Goal: Complete application form

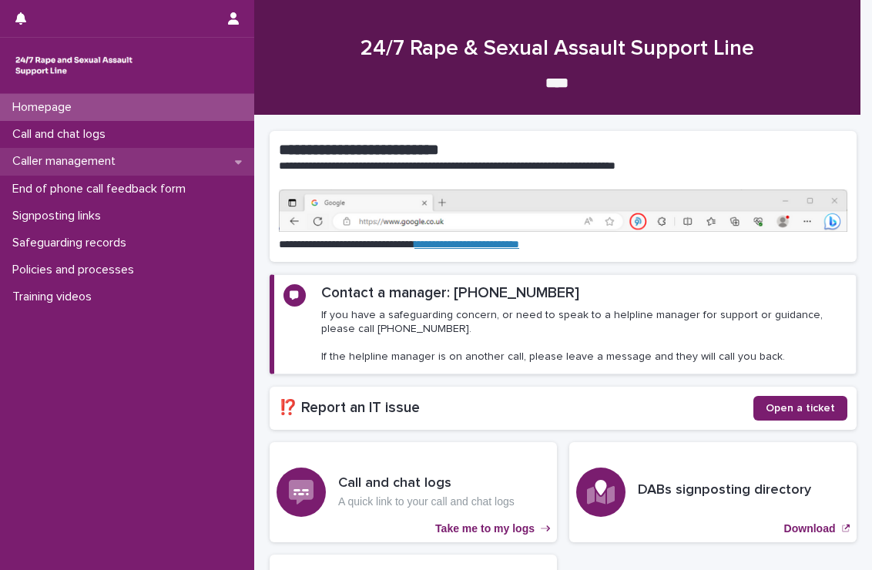
click at [91, 159] on p "Caller management" at bounding box center [67, 161] width 122 height 15
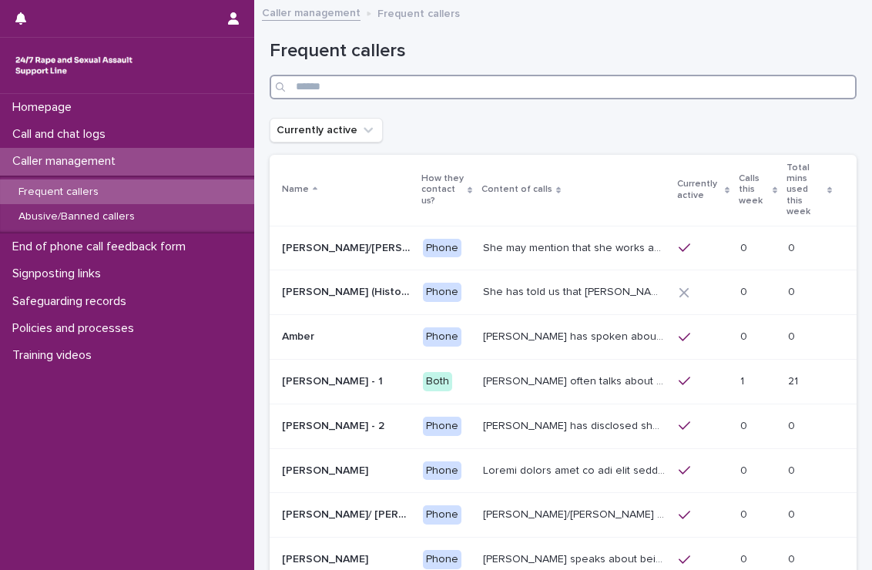
click at [366, 95] on input "Search" at bounding box center [563, 87] width 587 height 25
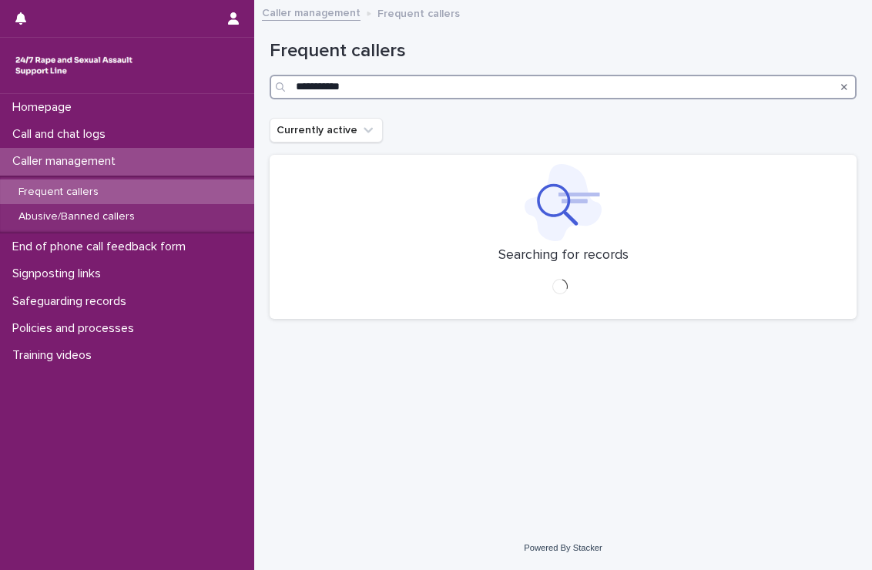
type input "**********"
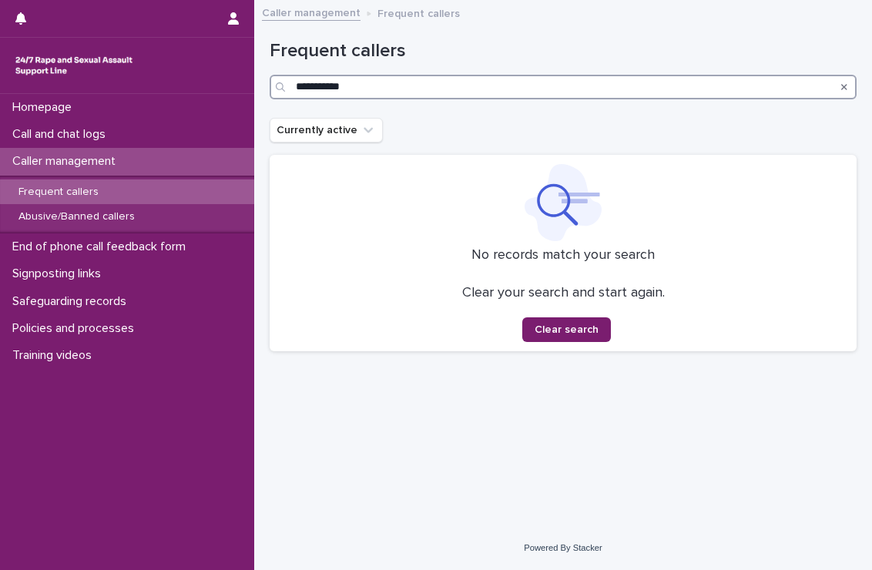
drag, startPoint x: 369, startPoint y: 88, endPoint x: 288, endPoint y: 91, distance: 81.0
click at [288, 91] on div "**********" at bounding box center [563, 87] width 587 height 25
click at [330, 82] on input "*****" at bounding box center [563, 87] width 587 height 25
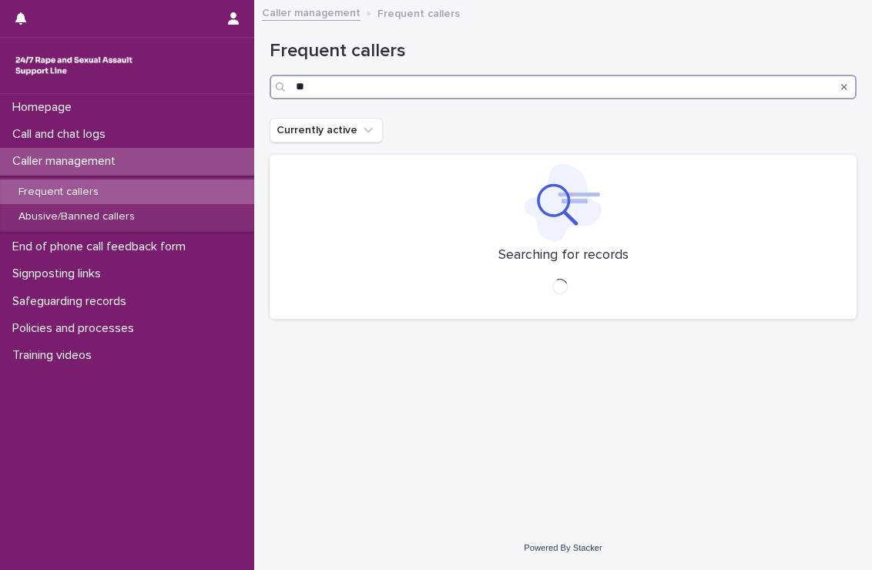
type input "*"
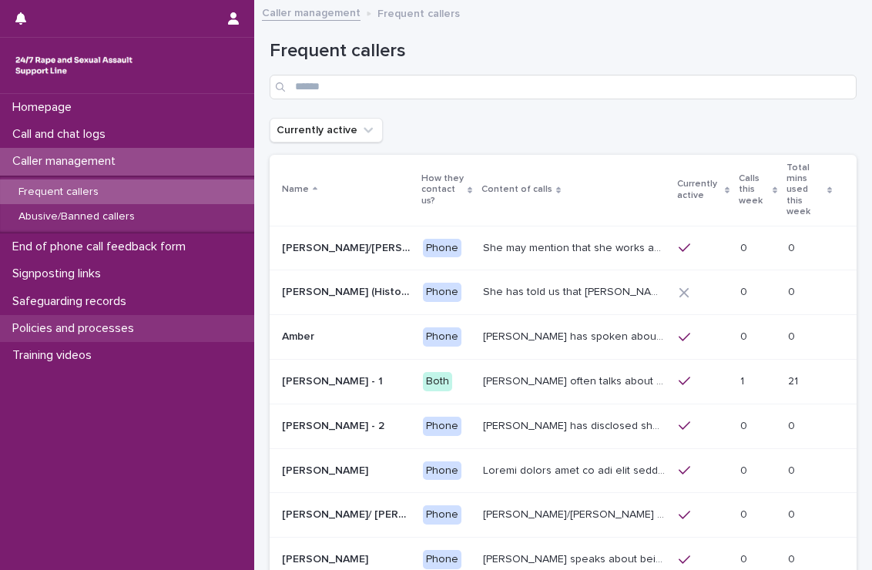
click at [123, 329] on p "Policies and processes" at bounding box center [76, 328] width 140 height 15
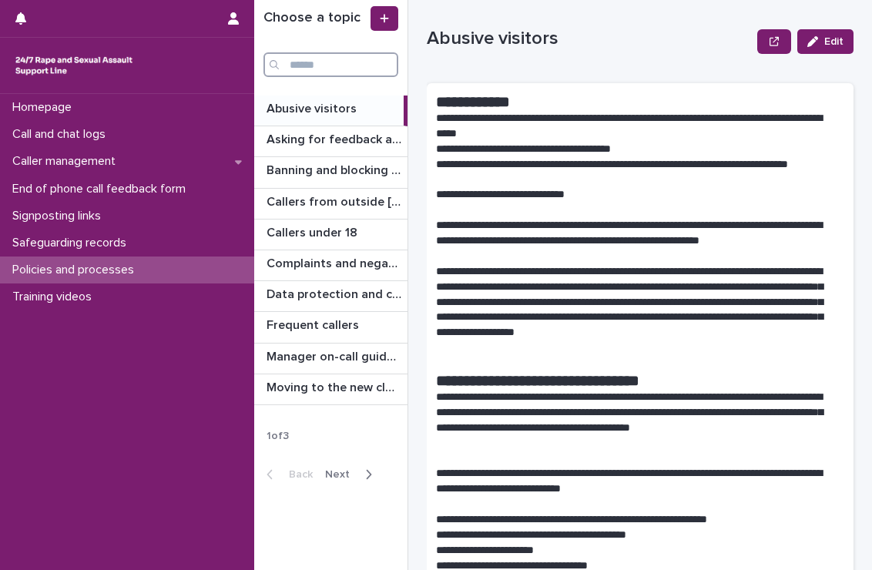
click at [315, 68] on input "Search" at bounding box center [330, 64] width 135 height 25
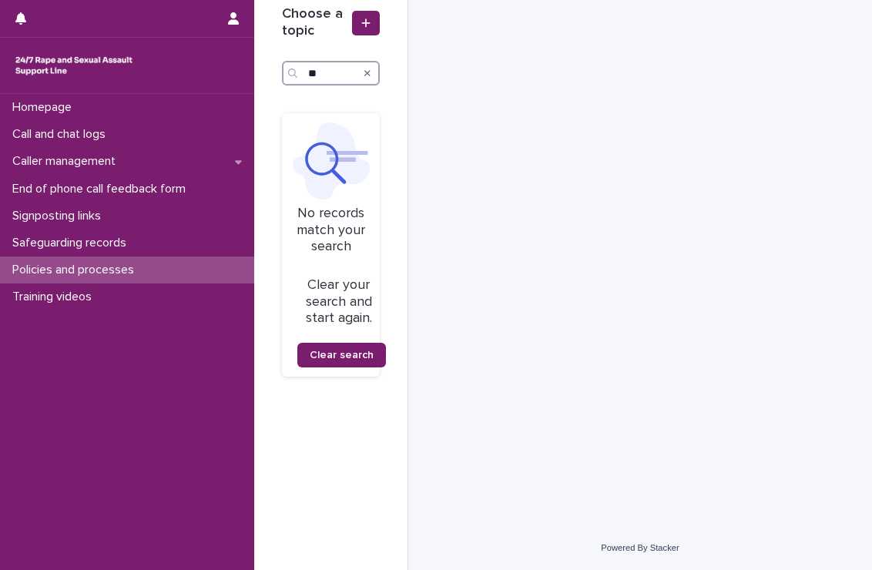
type input "*"
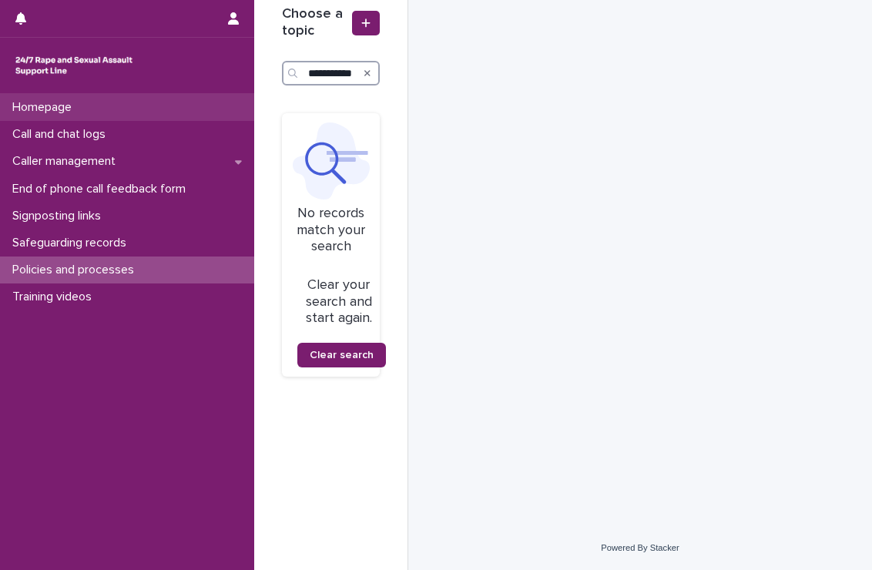
type input "**********"
click at [38, 94] on div "Homepage" at bounding box center [127, 107] width 254 height 27
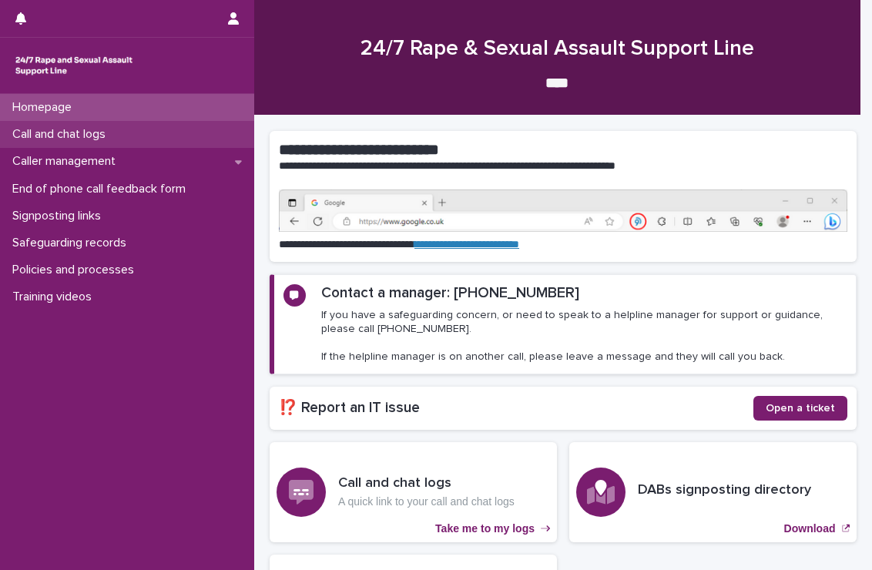
click at [74, 138] on p "Call and chat logs" at bounding box center [62, 134] width 112 height 15
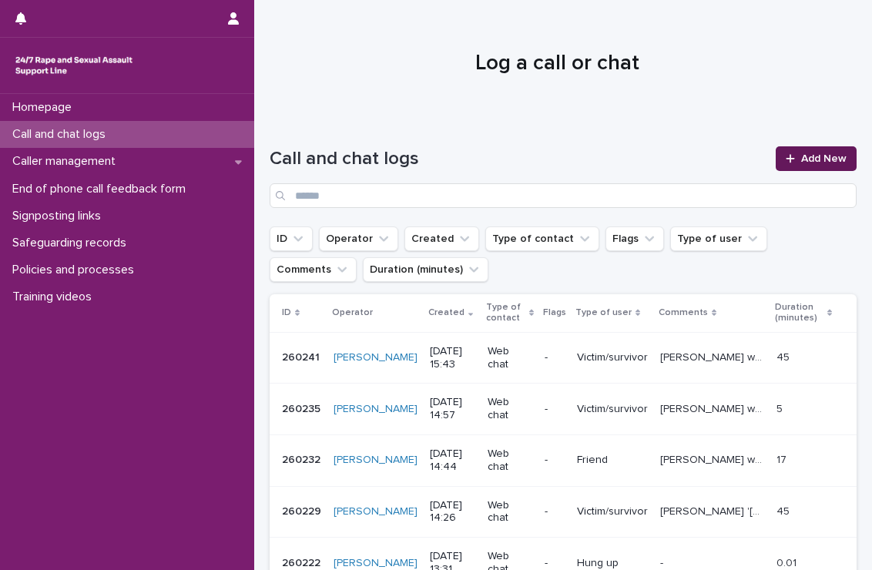
click at [786, 158] on icon at bounding box center [790, 158] width 8 height 8
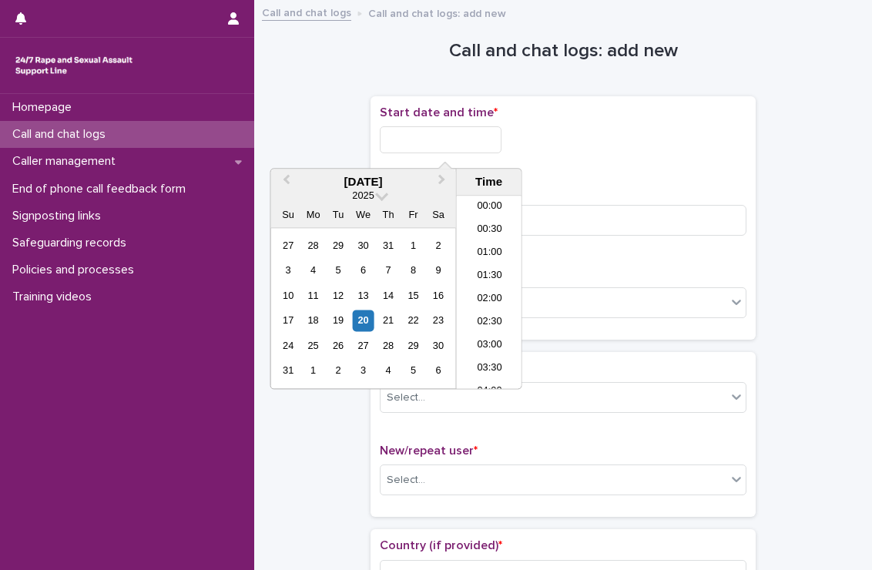
click at [393, 133] on input "text" at bounding box center [441, 139] width 122 height 27
click at [492, 293] on li "12:00" at bounding box center [489, 292] width 65 height 23
type input "**********"
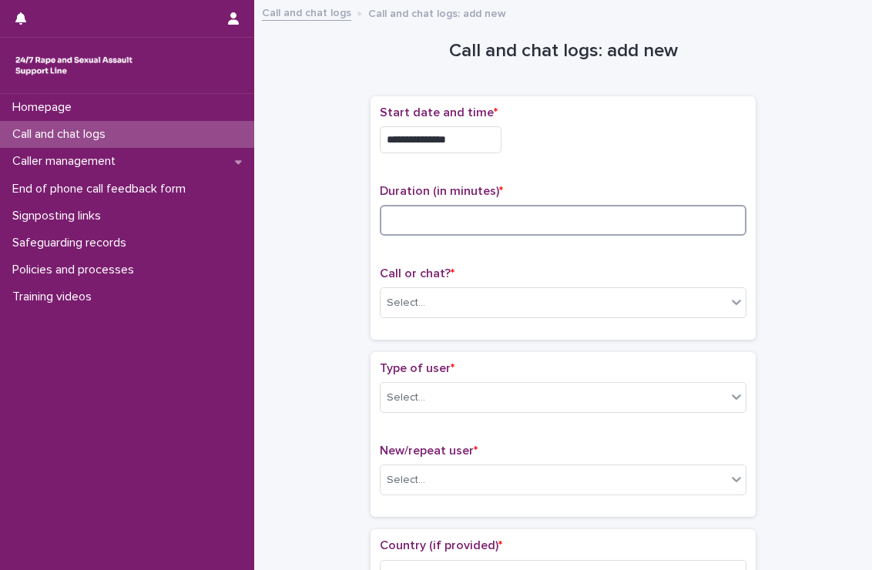
click at [477, 220] on input at bounding box center [563, 220] width 367 height 31
type input "**"
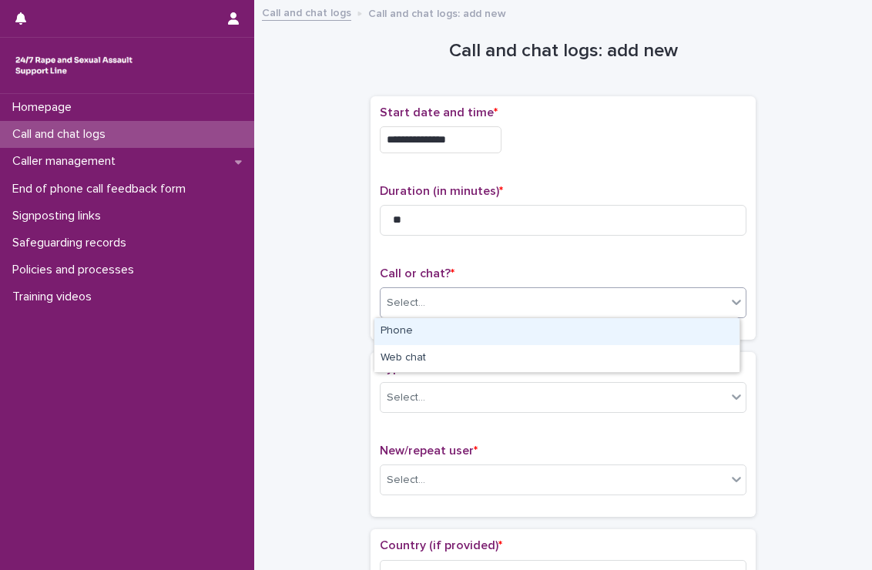
click at [489, 305] on div "Select..." at bounding box center [554, 302] width 346 height 25
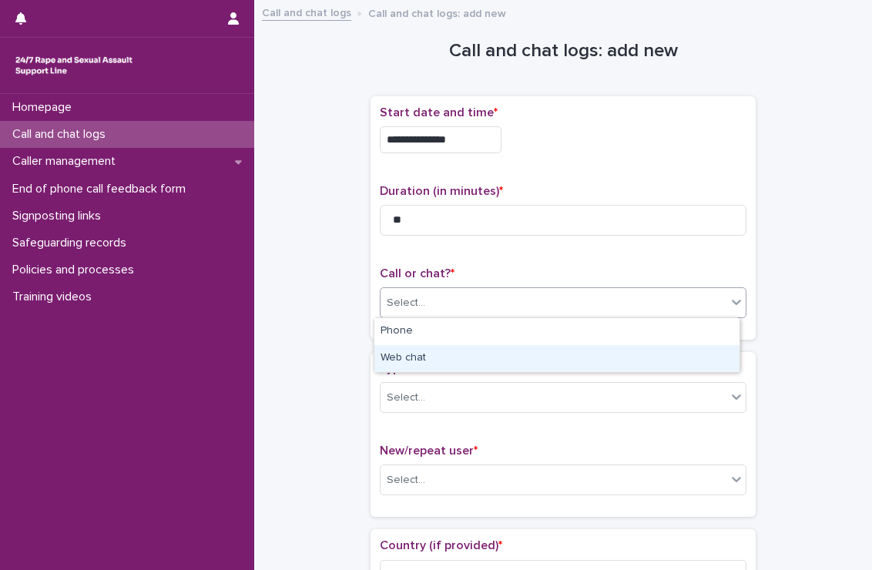
click at [465, 360] on div "Web chat" at bounding box center [556, 358] width 365 height 27
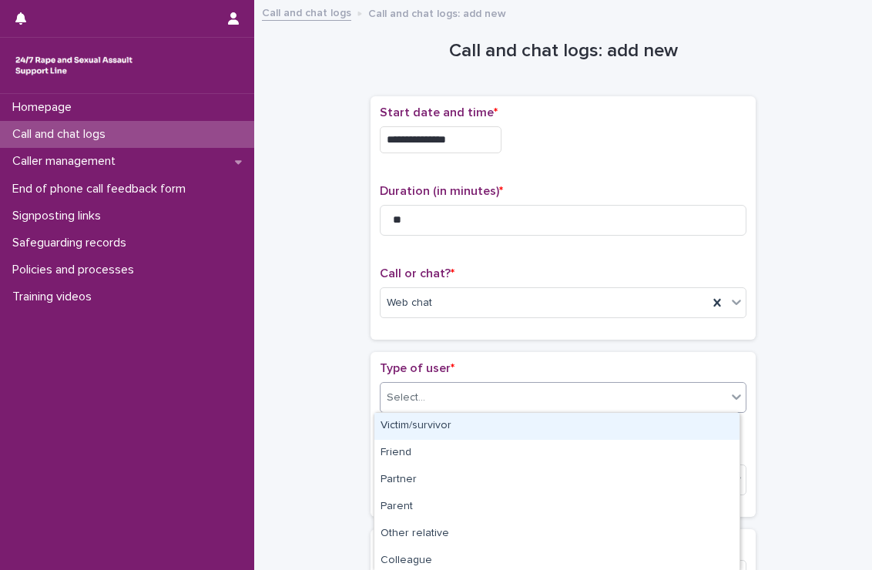
click at [460, 401] on div "Select..." at bounding box center [554, 397] width 346 height 25
click at [448, 425] on div "Victim/survivor" at bounding box center [556, 426] width 365 height 27
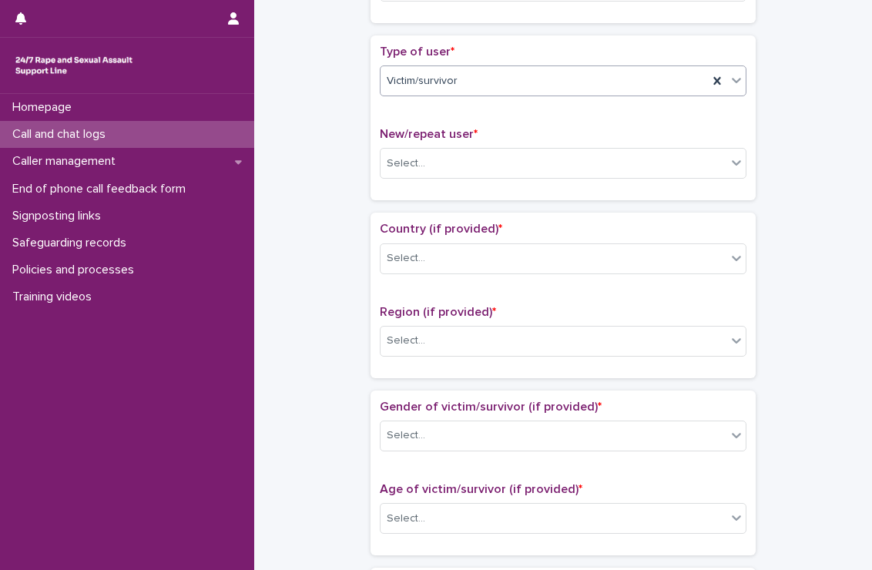
scroll to position [317, 0]
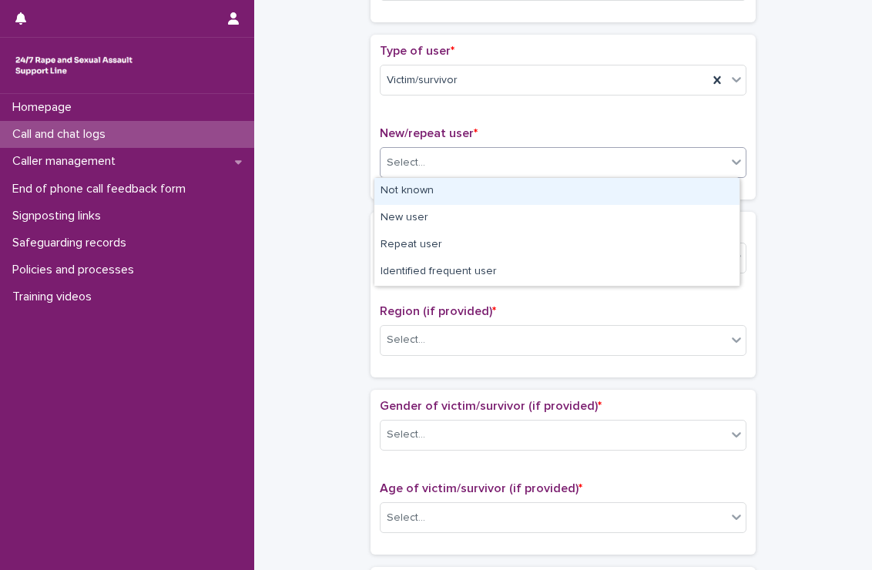
click at [487, 166] on div "Select..." at bounding box center [554, 162] width 346 height 25
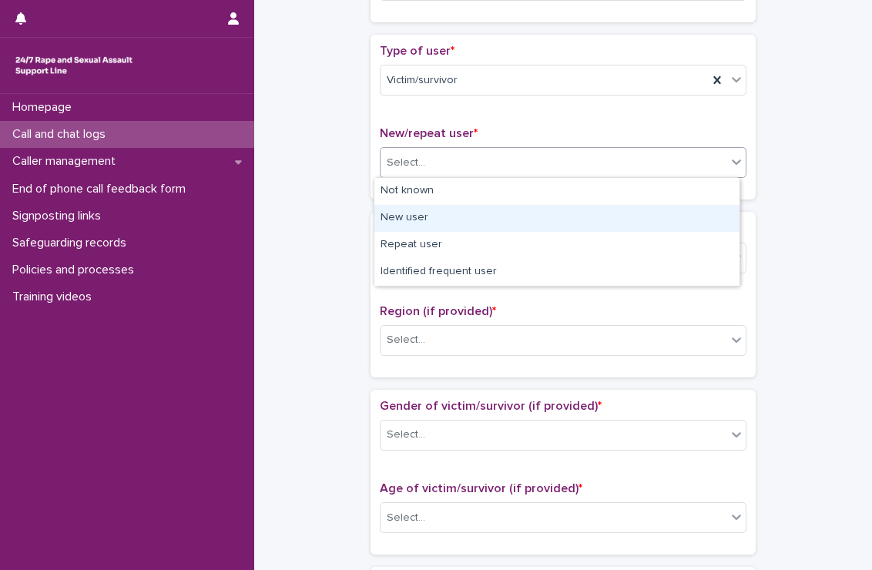
click at [434, 220] on div "New user" at bounding box center [556, 218] width 365 height 27
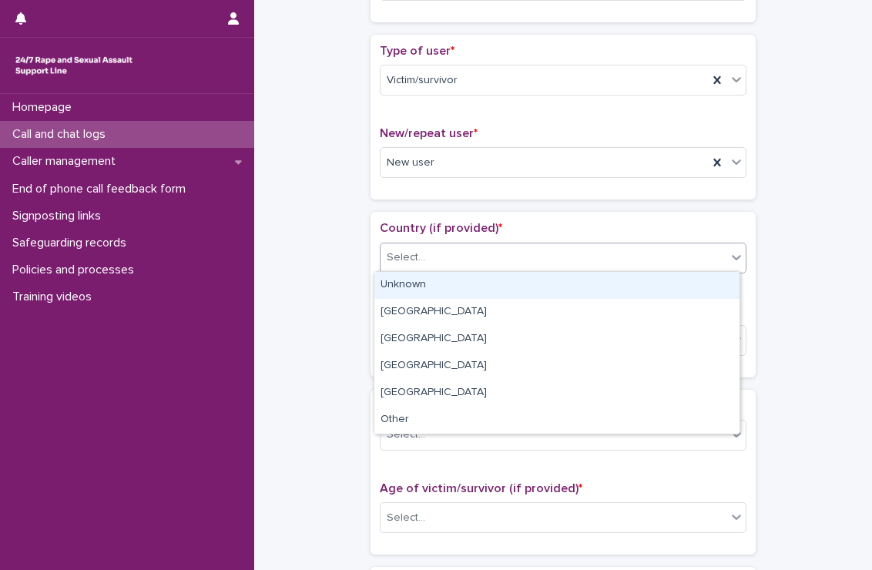
click at [438, 247] on div "Select..." at bounding box center [554, 257] width 346 height 25
click at [425, 292] on div "Unknown" at bounding box center [556, 285] width 365 height 27
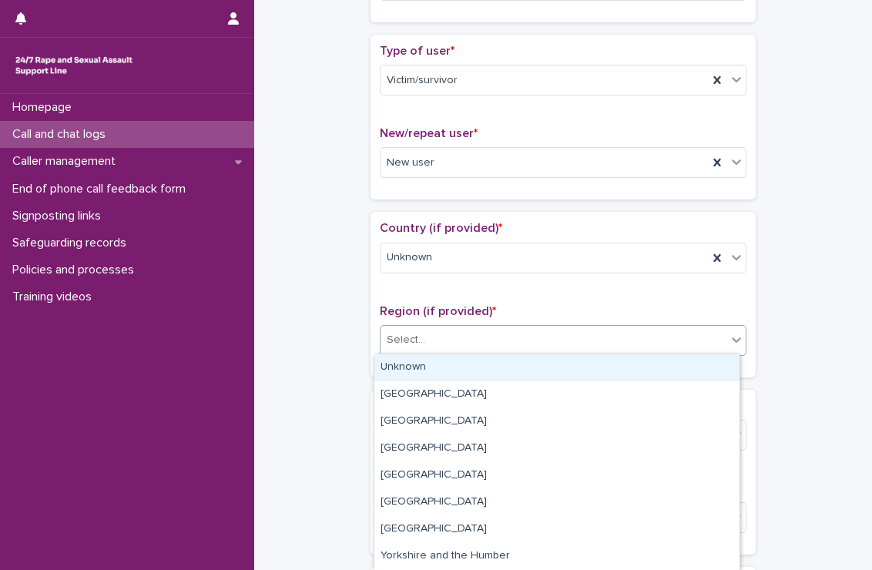
click at [436, 341] on div "Select..." at bounding box center [554, 339] width 346 height 25
click at [429, 363] on div "Unknown" at bounding box center [556, 367] width 365 height 27
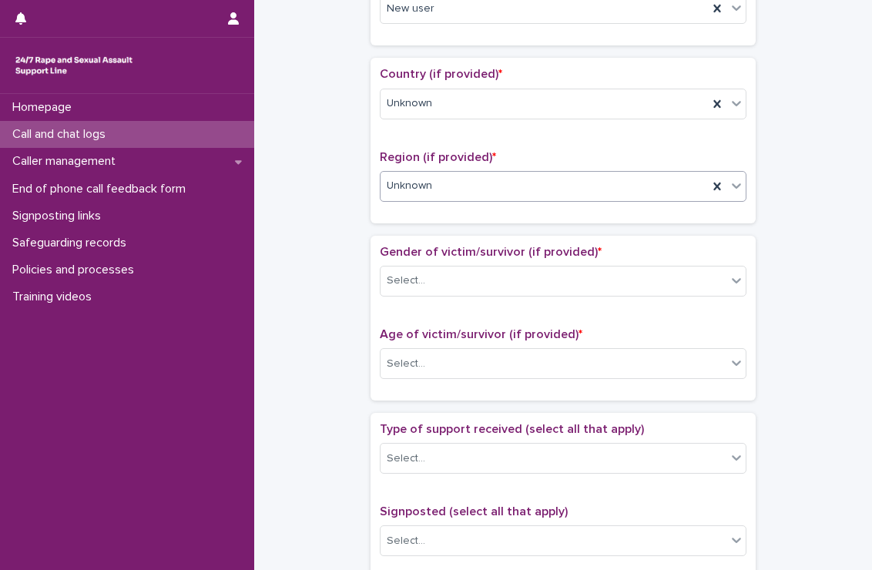
scroll to position [484, 0]
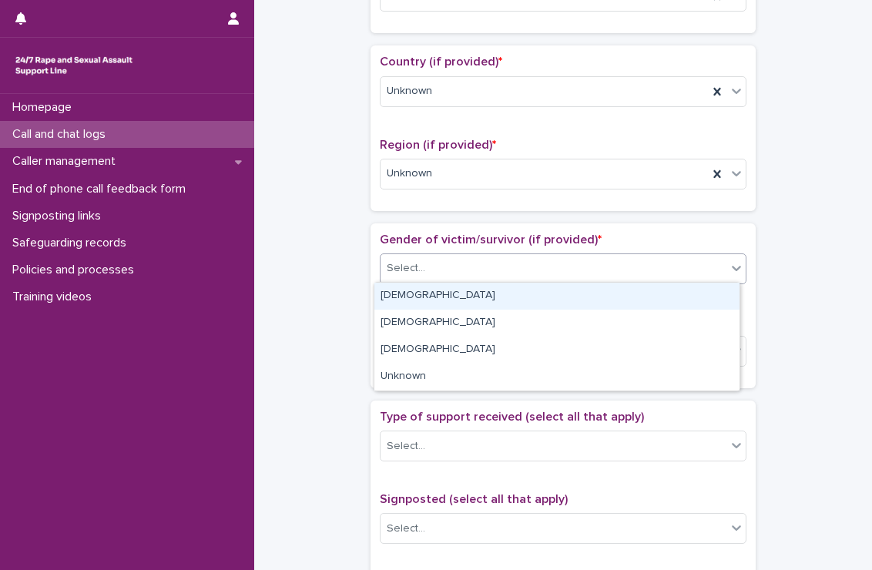
click at [463, 263] on div "Select..." at bounding box center [554, 268] width 346 height 25
click at [435, 300] on div "[DEMOGRAPHIC_DATA]" at bounding box center [556, 296] width 365 height 27
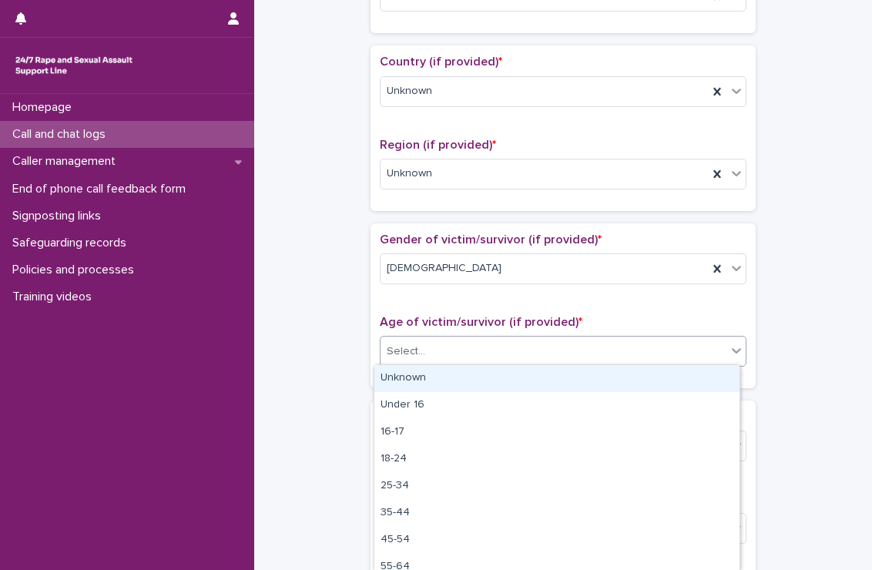
click at [441, 351] on div "Select..." at bounding box center [554, 351] width 346 height 25
click at [435, 374] on div "Unknown" at bounding box center [556, 378] width 365 height 27
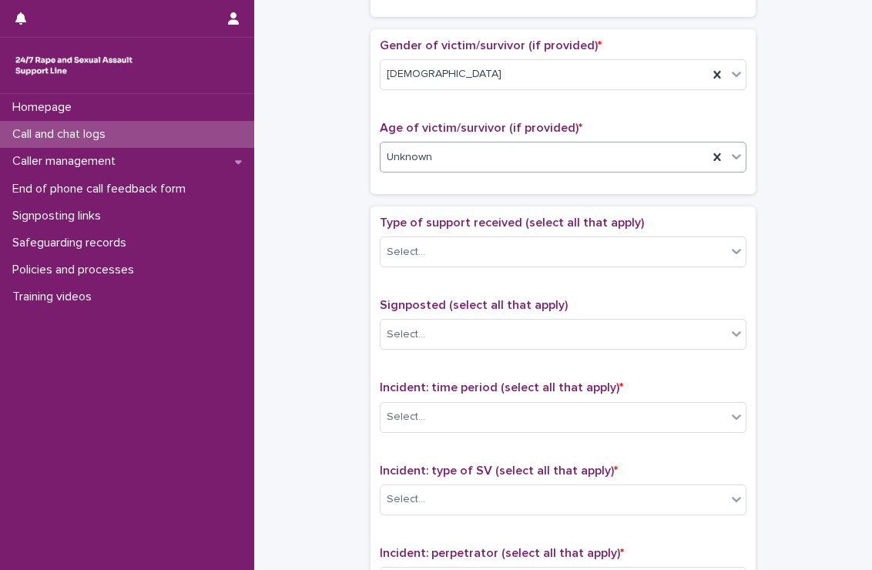
scroll to position [683, 0]
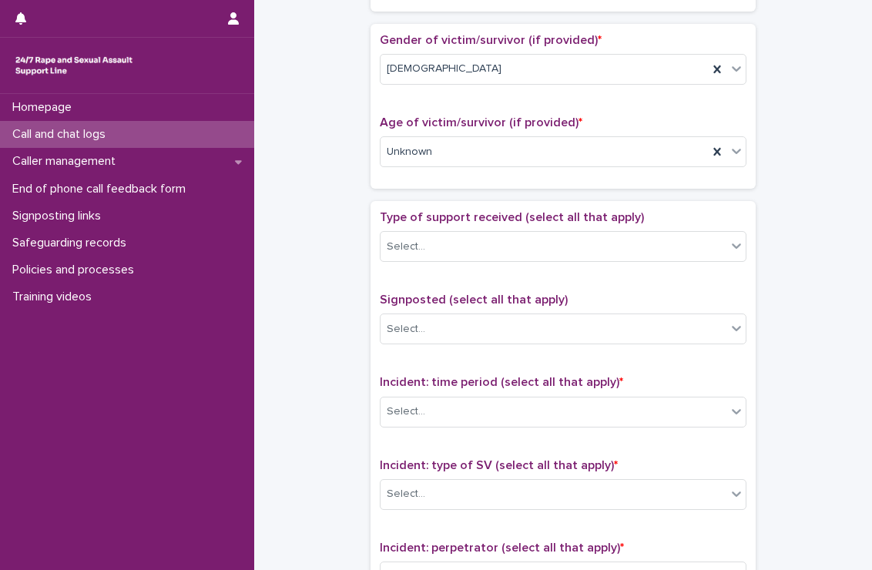
click at [495, 227] on div "Type of support received (select all that apply) Select..." at bounding box center [563, 242] width 367 height 64
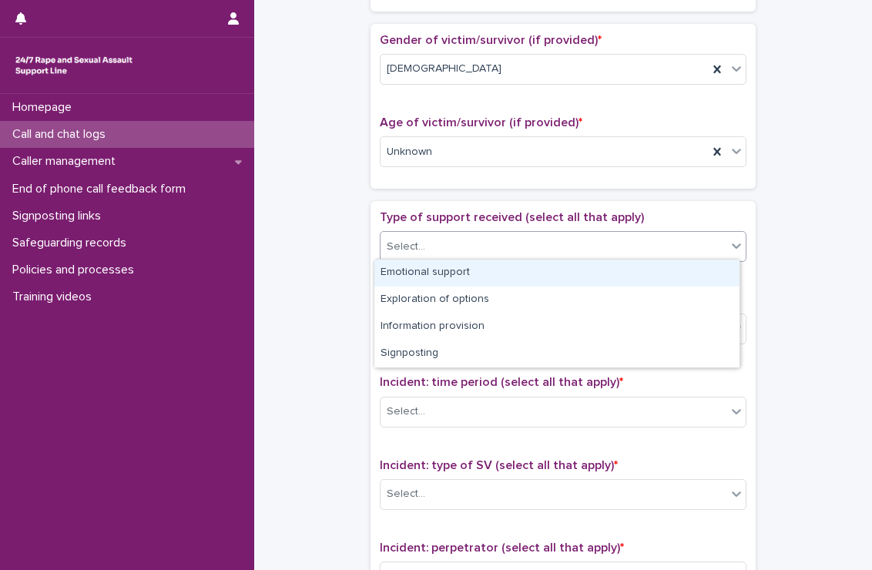
click at [488, 249] on div "Select..." at bounding box center [554, 246] width 346 height 25
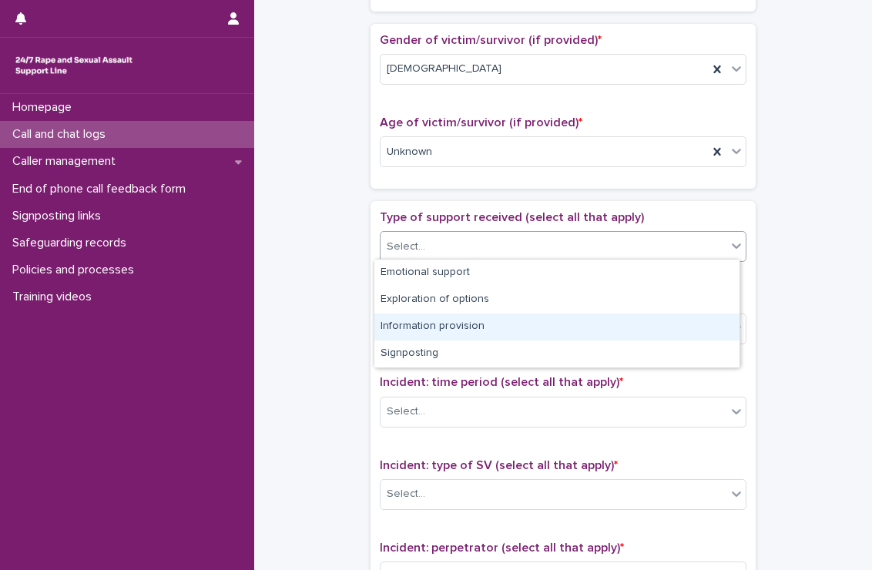
drag, startPoint x: 464, startPoint y: 312, endPoint x: 461, endPoint y: 331, distance: 18.7
click at [461, 331] on div "Information provision" at bounding box center [556, 327] width 365 height 27
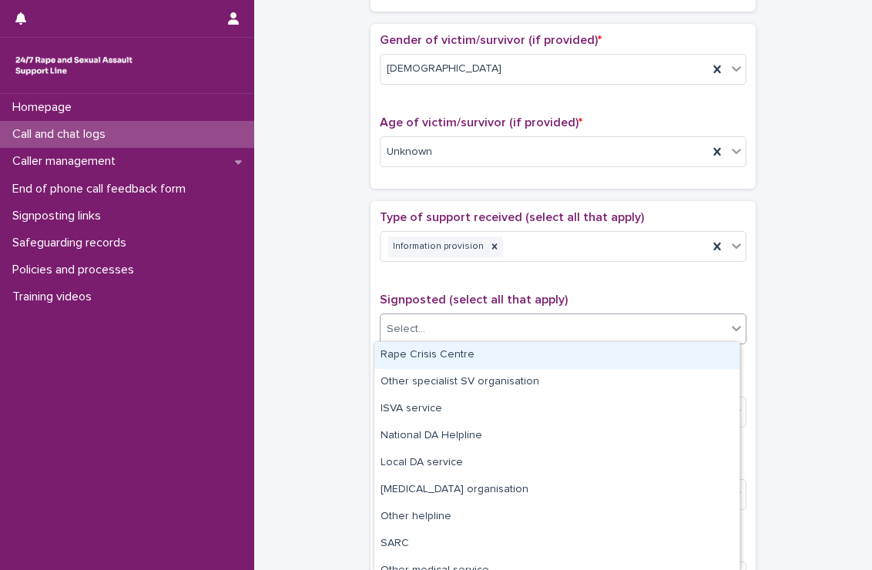
click at [461, 331] on div "Select..." at bounding box center [554, 329] width 346 height 25
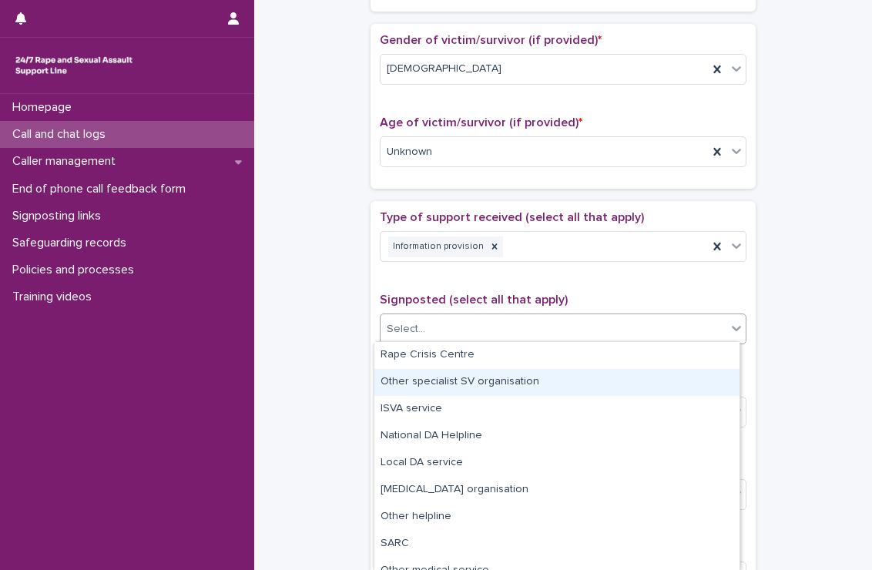
click at [498, 388] on div "Other specialist SV organisation" at bounding box center [556, 382] width 365 height 27
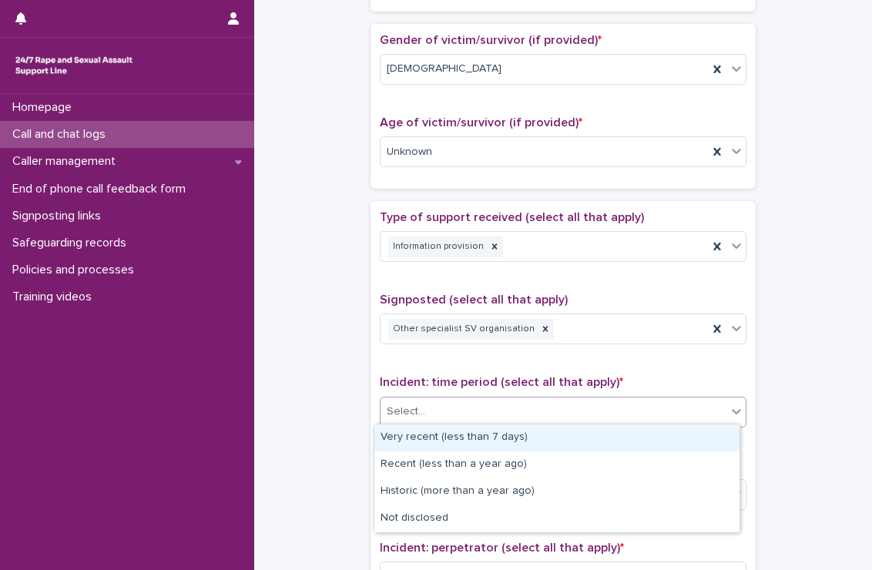
click at [501, 405] on div "Select..." at bounding box center [554, 411] width 346 height 25
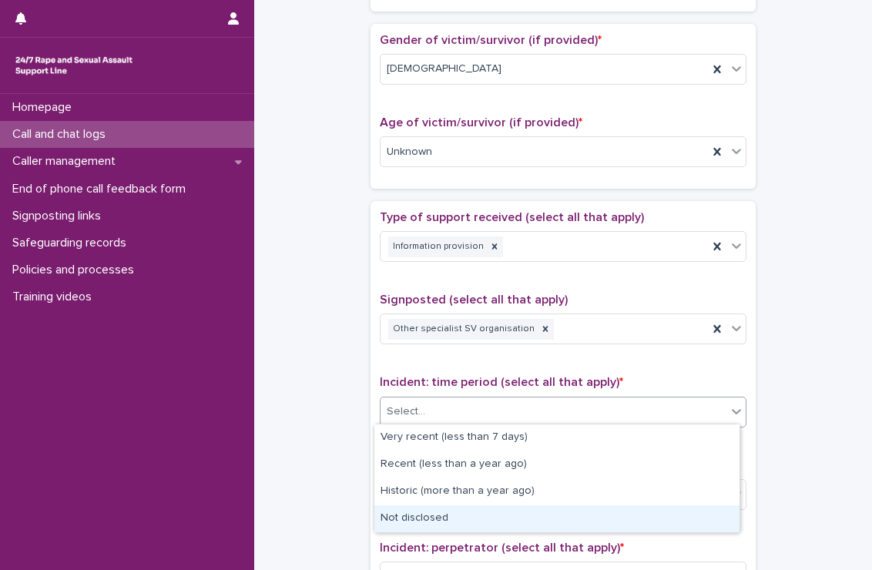
click at [476, 518] on div "Not disclosed" at bounding box center [556, 518] width 365 height 27
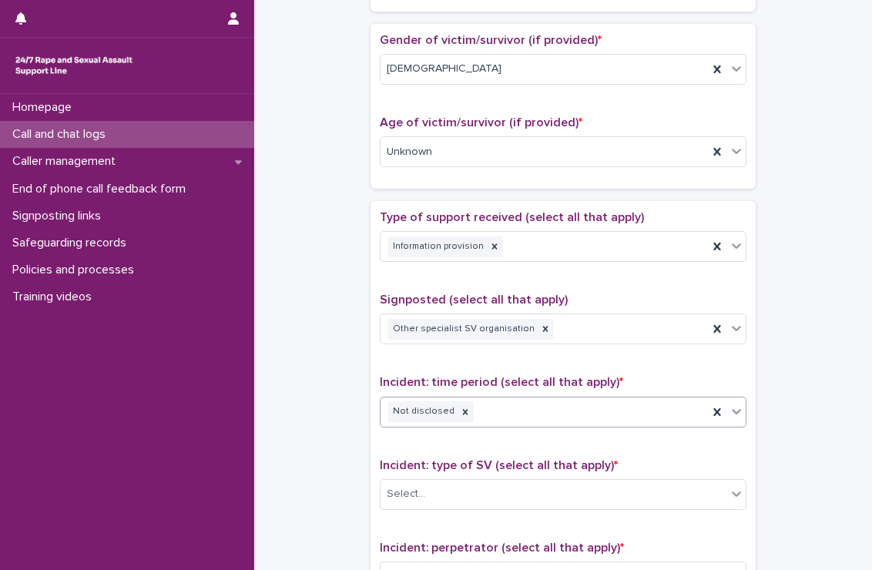
click at [484, 506] on div "Incident: type of SV (select all that apply) * Select..." at bounding box center [563, 490] width 367 height 64
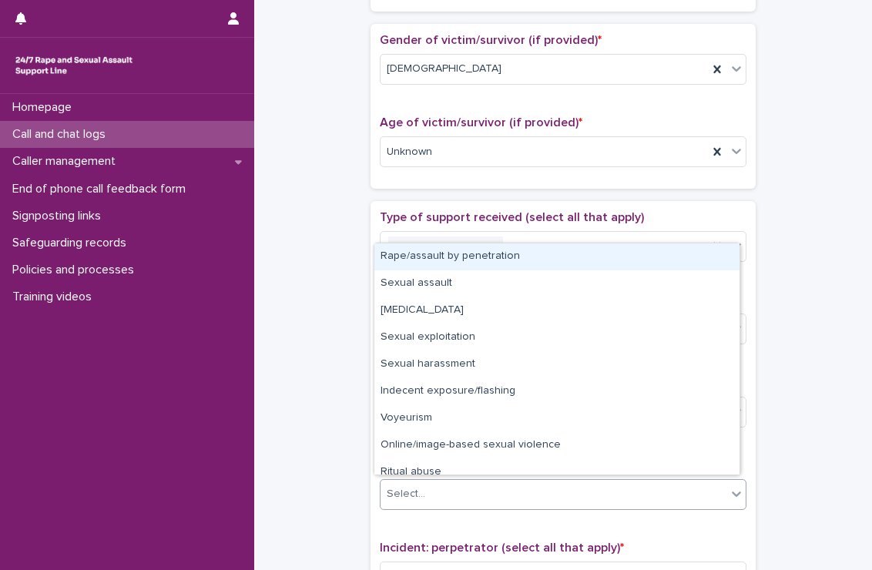
click at [487, 501] on div "Select..." at bounding box center [554, 494] width 346 height 25
click at [502, 262] on div "Rape/assault by penetration" at bounding box center [556, 256] width 365 height 27
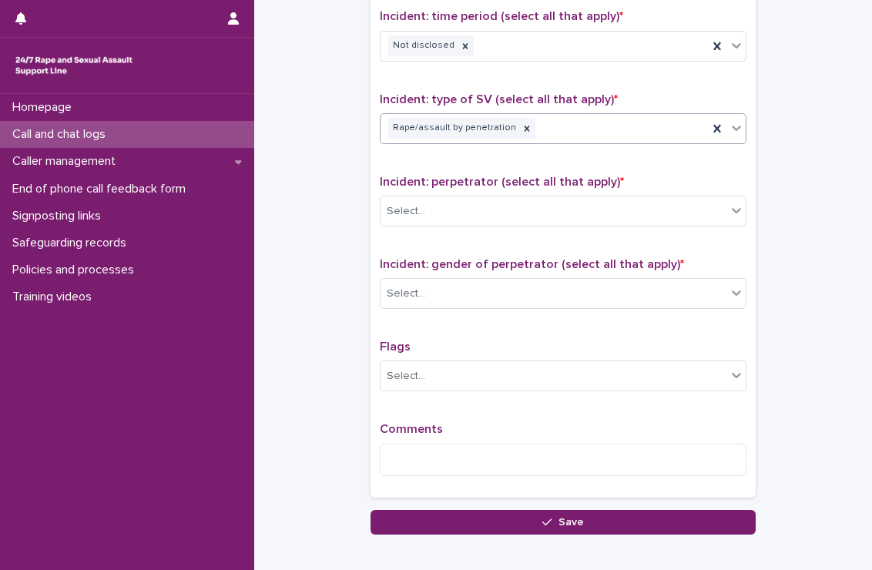
scroll to position [1050, 0]
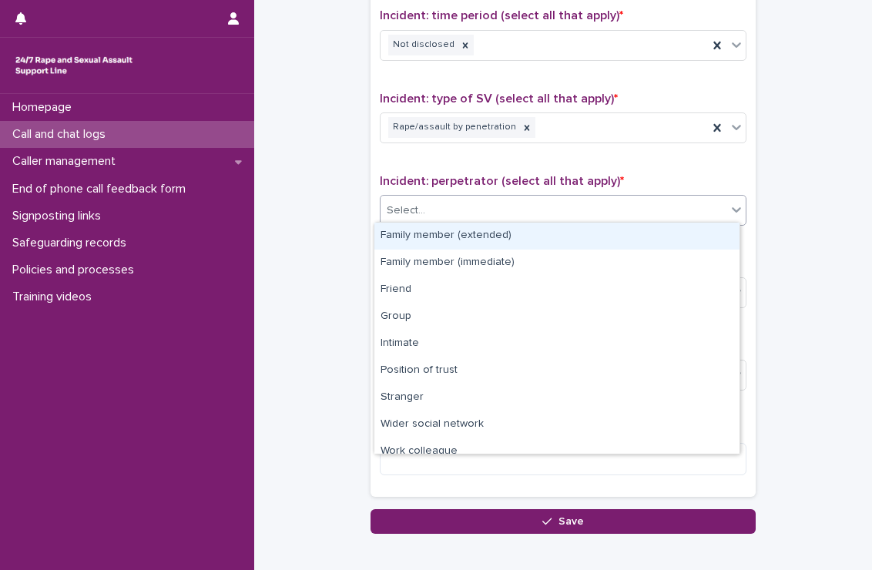
click at [511, 203] on div "Select..." at bounding box center [554, 210] width 346 height 25
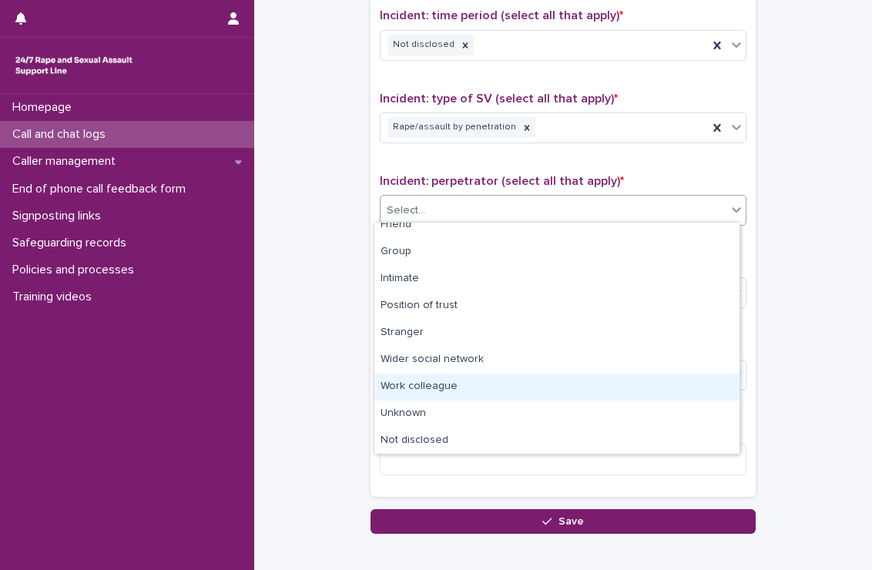
scroll to position [47, 0]
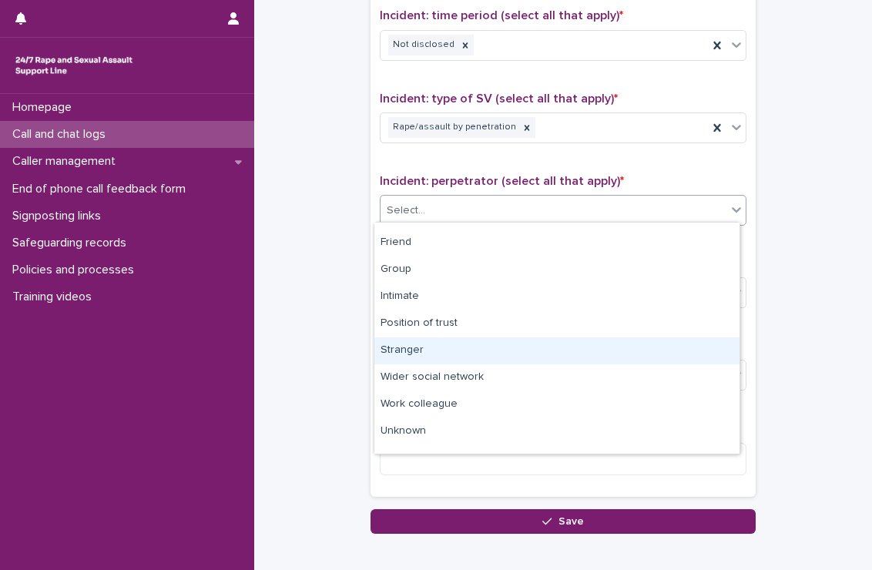
click at [459, 358] on div "Stranger" at bounding box center [556, 350] width 365 height 27
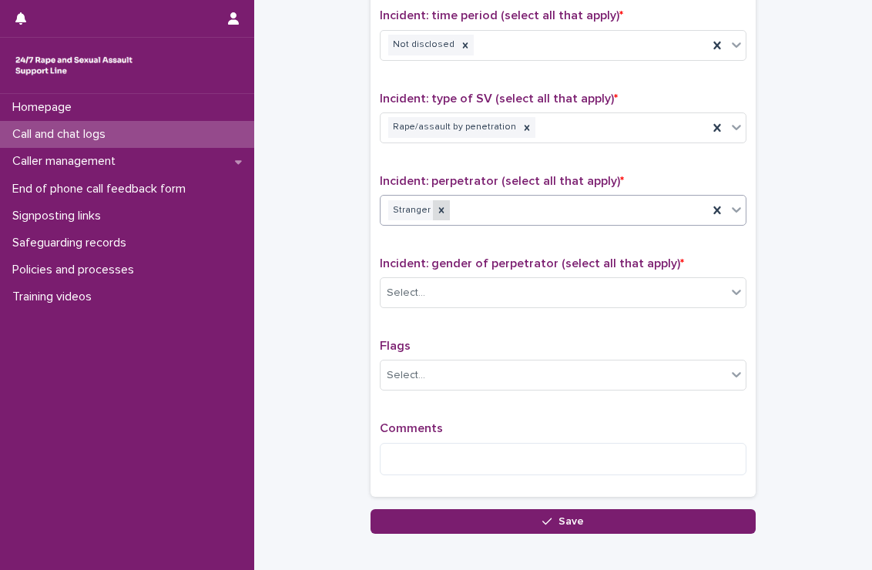
click at [436, 206] on icon at bounding box center [441, 210] width 11 height 11
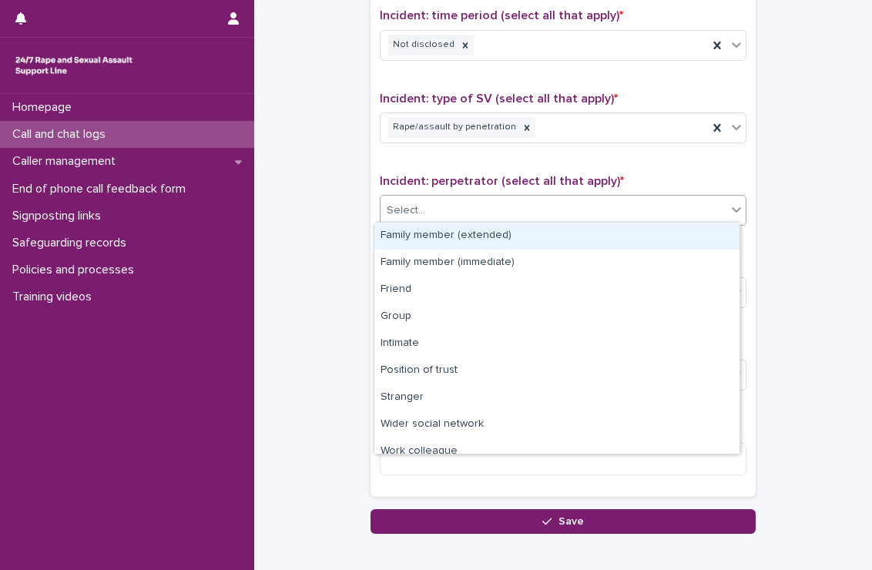
click at [529, 198] on div "Select..." at bounding box center [554, 210] width 346 height 25
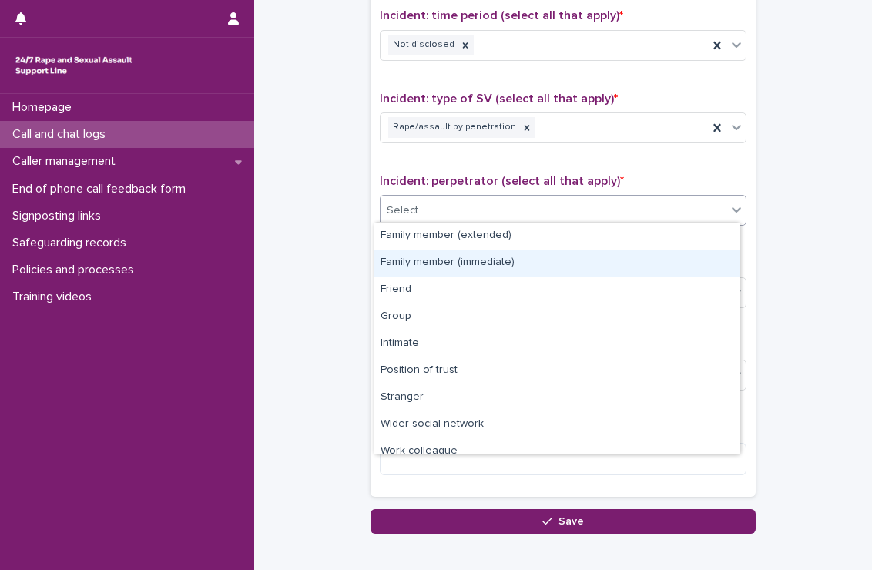
scroll to position [65, 0]
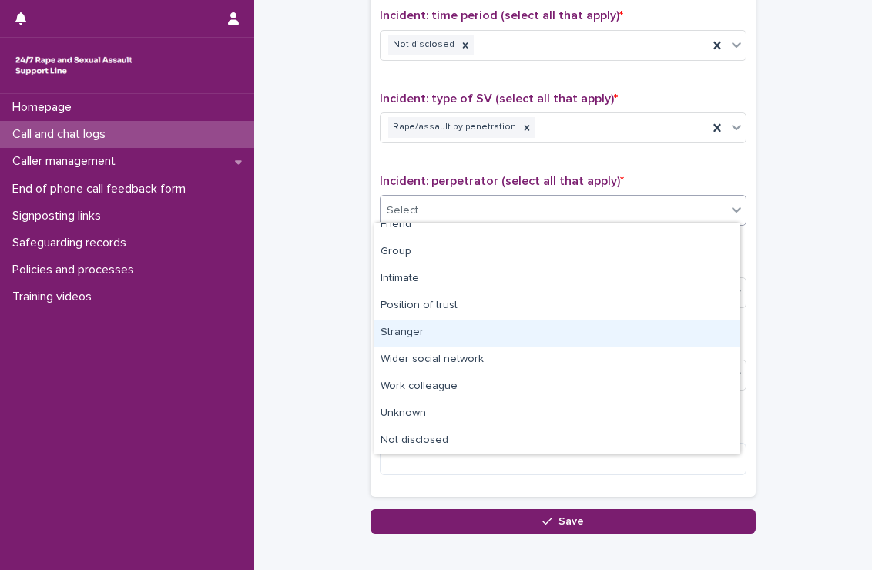
click at [416, 339] on div "Stranger" at bounding box center [556, 333] width 365 height 27
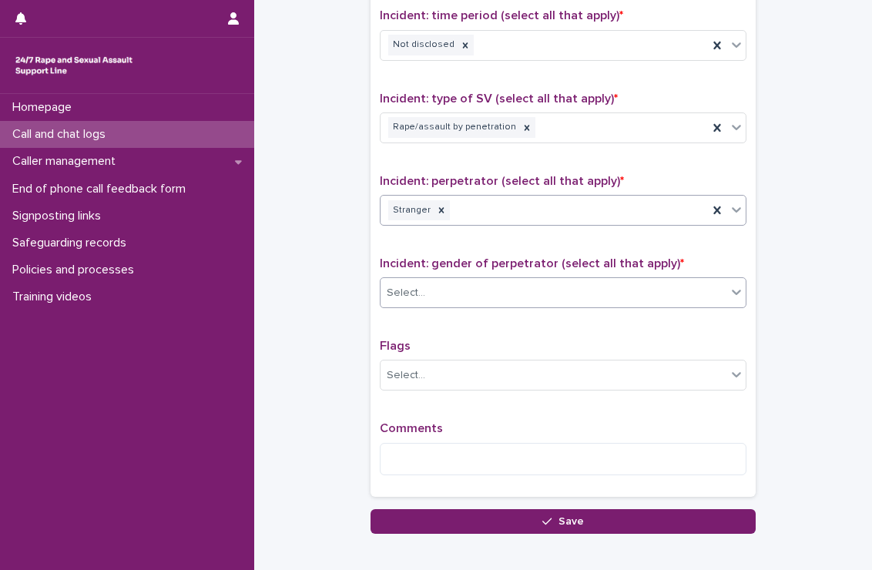
click at [459, 287] on div "Select..." at bounding box center [554, 292] width 346 height 25
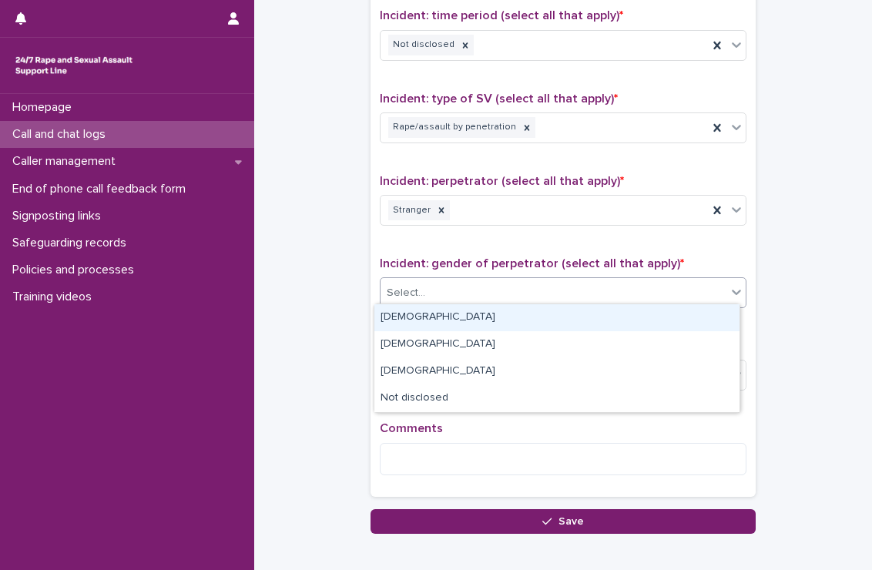
click at [437, 323] on div "[DEMOGRAPHIC_DATA]" at bounding box center [556, 317] width 365 height 27
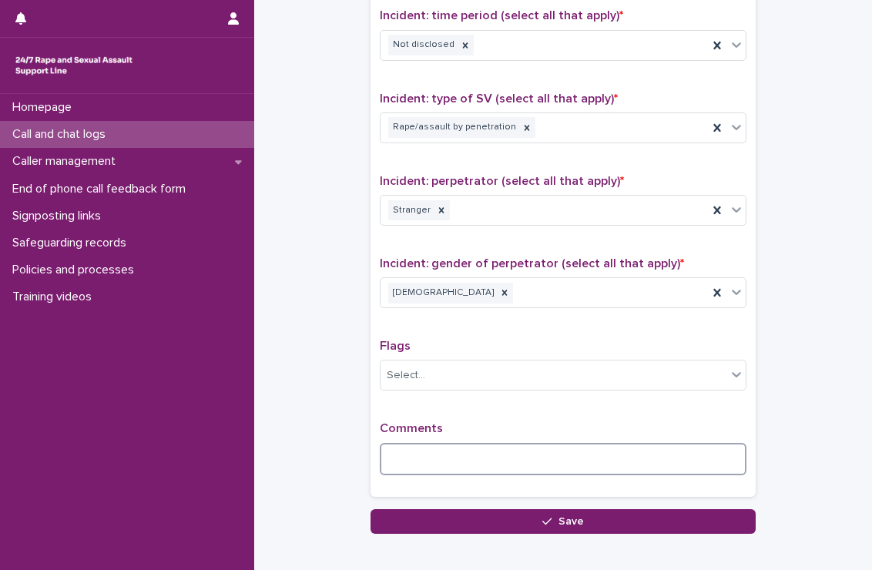
click at [444, 450] on textarea at bounding box center [563, 459] width 367 height 33
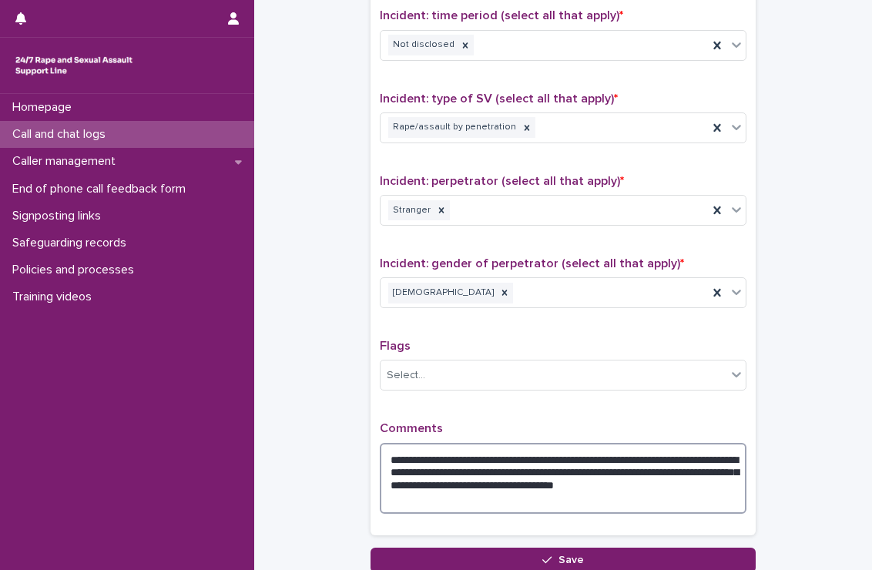
click at [586, 469] on textarea "**********" at bounding box center [563, 479] width 367 height 72
click at [563, 490] on textarea "**********" at bounding box center [563, 479] width 367 height 72
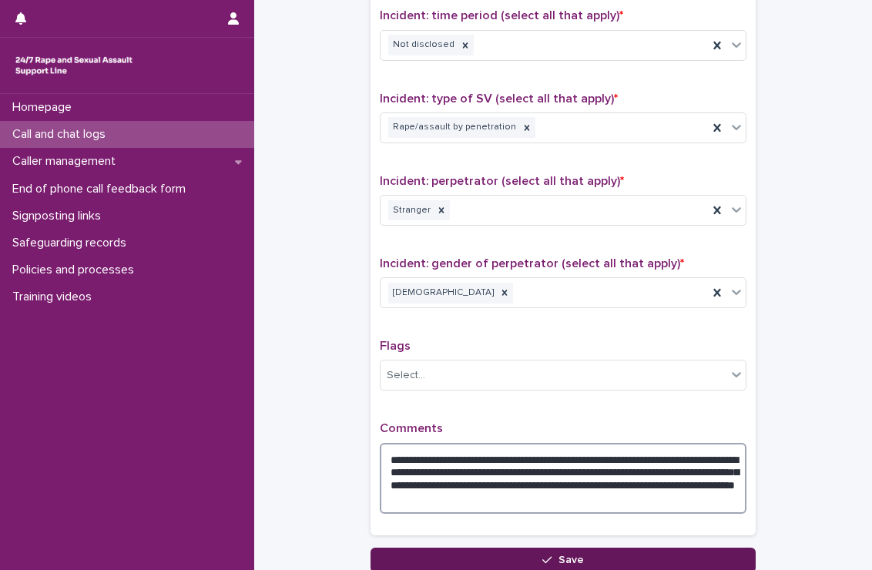
type textarea "**********"
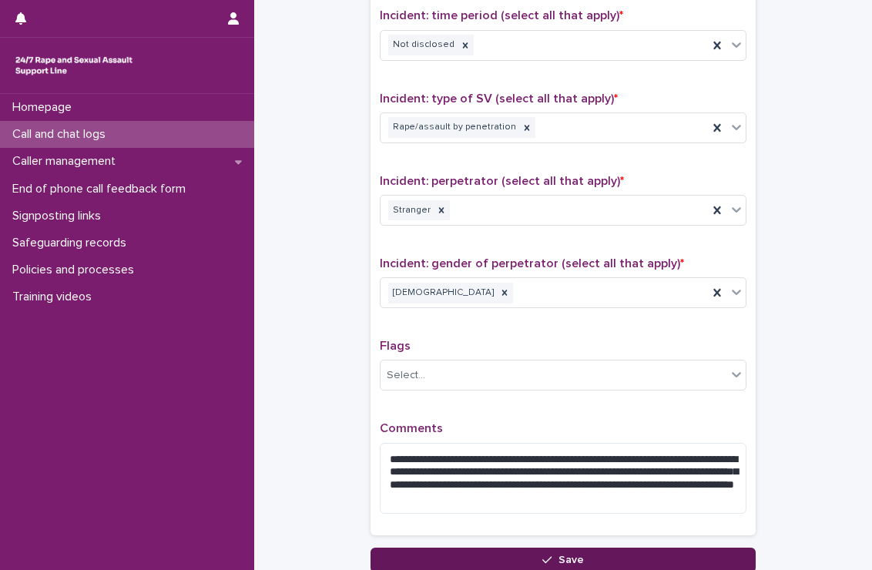
click at [568, 555] on span "Save" at bounding box center [571, 560] width 25 height 11
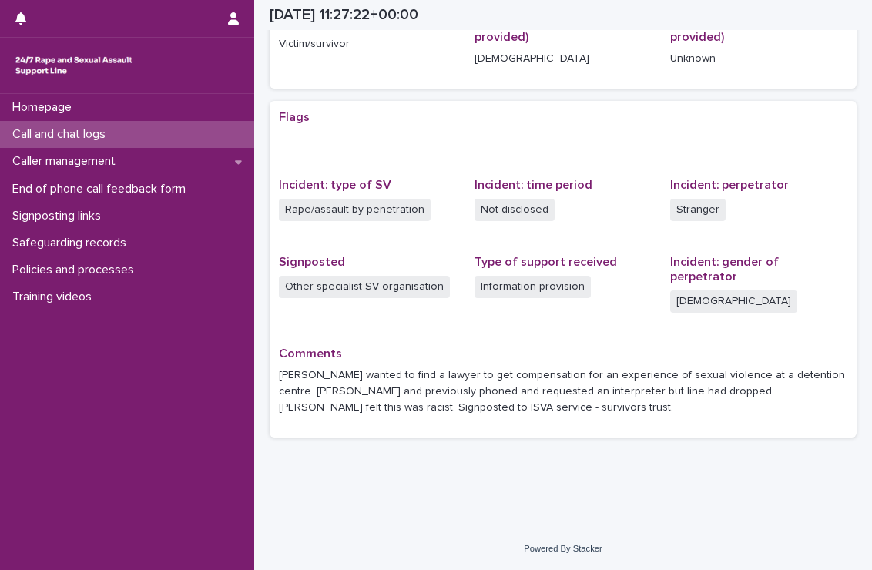
scroll to position [220, 0]
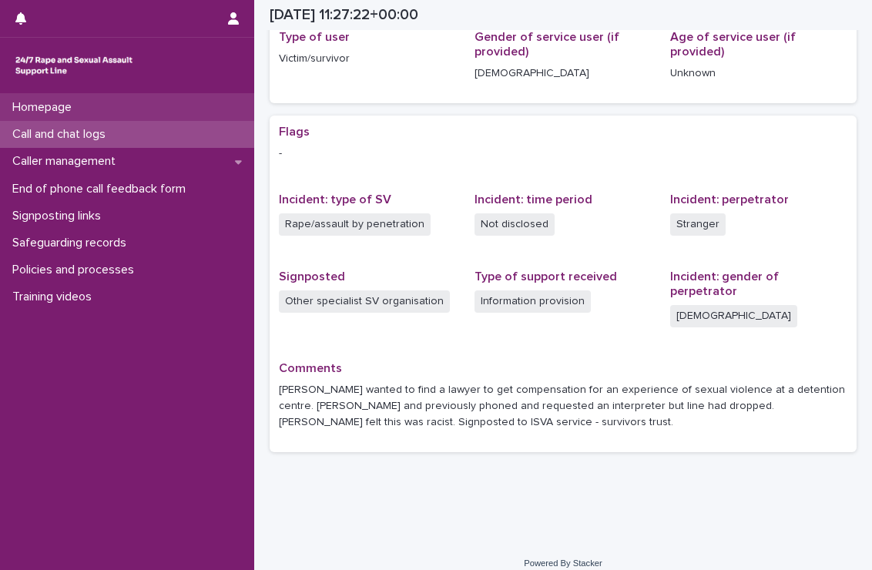
click at [84, 102] on p "Homepage" at bounding box center [45, 107] width 78 height 15
